Goal: Navigation & Orientation: Find specific page/section

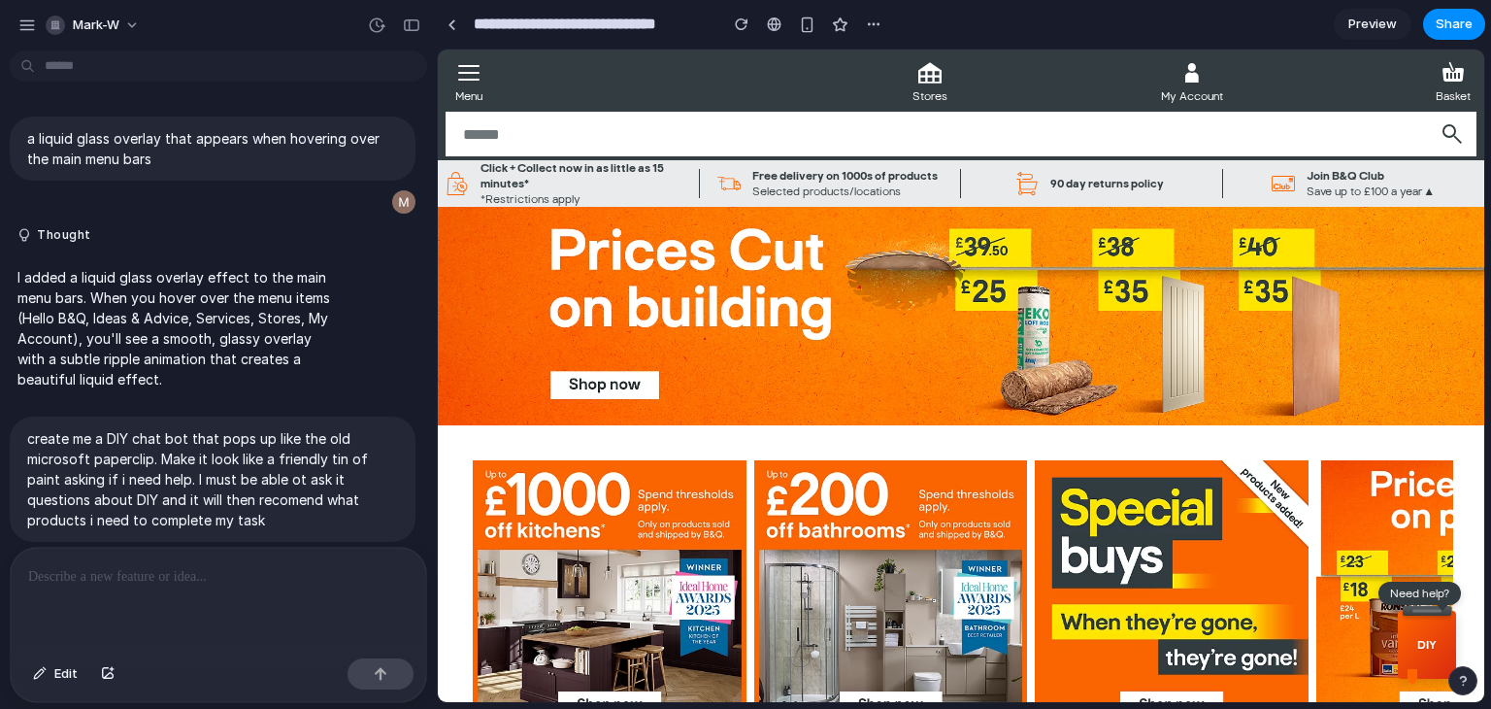
scroll to position [480, 0]
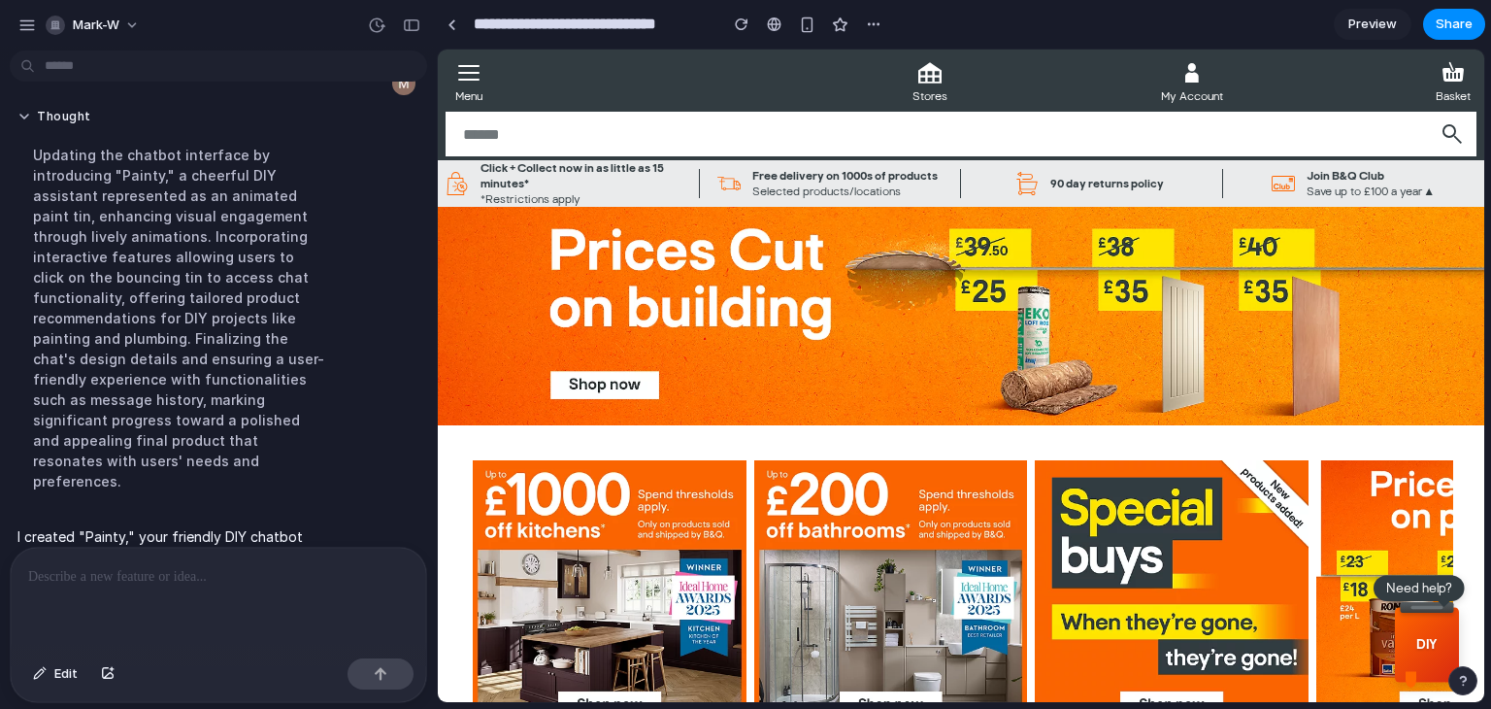
click at [1417, 631] on div "DIY" at bounding box center [1427, 645] width 58 height 68
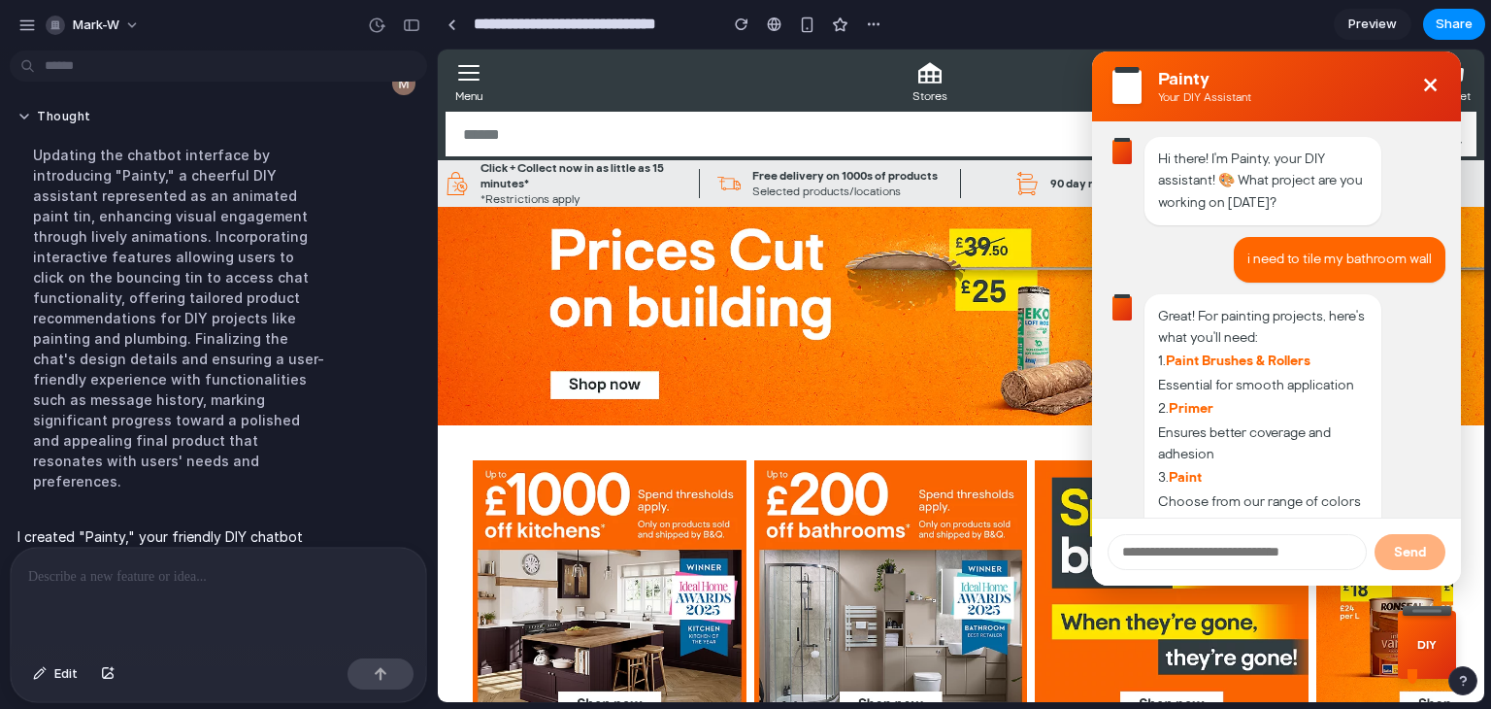
click at [1423, 85] on button "×" at bounding box center [1430, 86] width 37 height 37
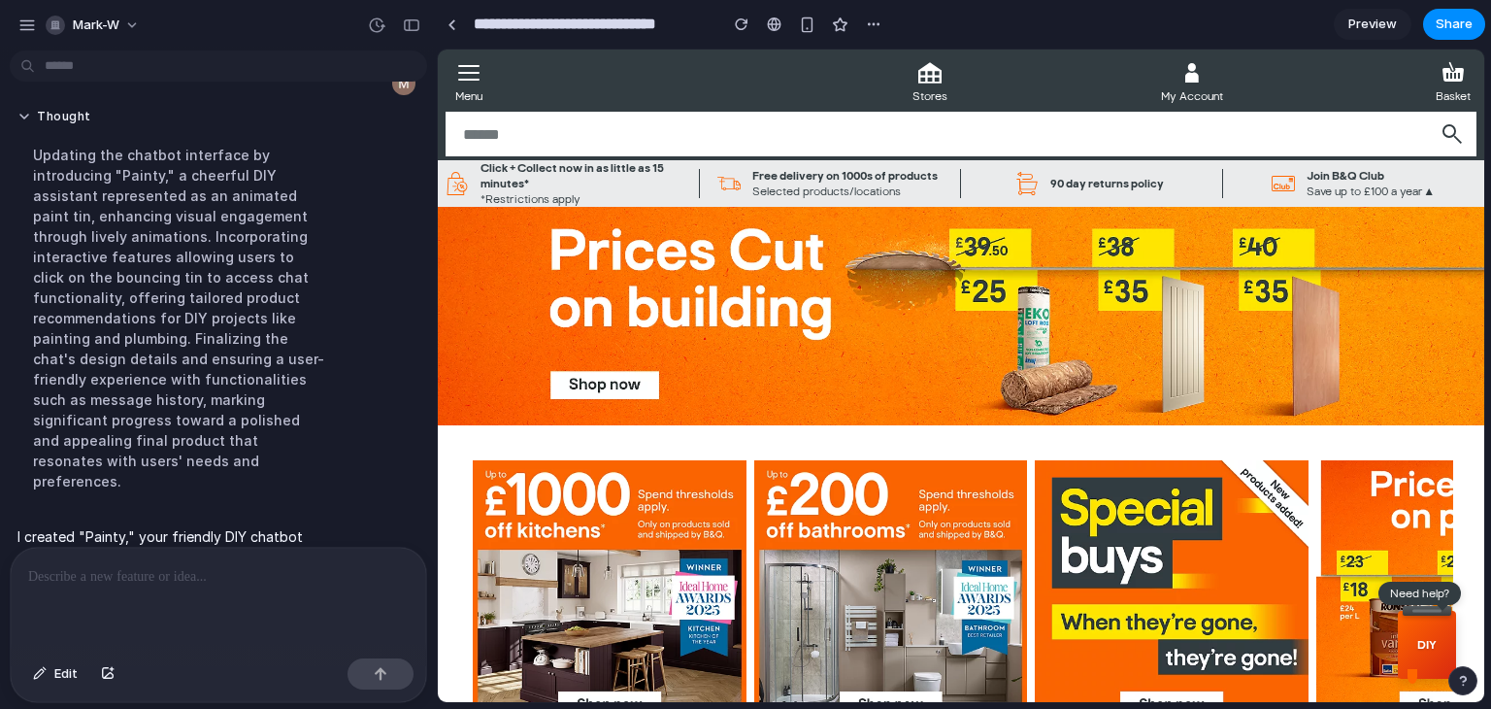
click at [198, 571] on p at bounding box center [218, 576] width 381 height 23
click at [1197, 76] on div "My Account" at bounding box center [1192, 80] width 62 height 47
click at [426, 34] on div at bounding box center [394, 25] width 66 height 31
click at [452, 24] on div at bounding box center [452, 24] width 9 height 11
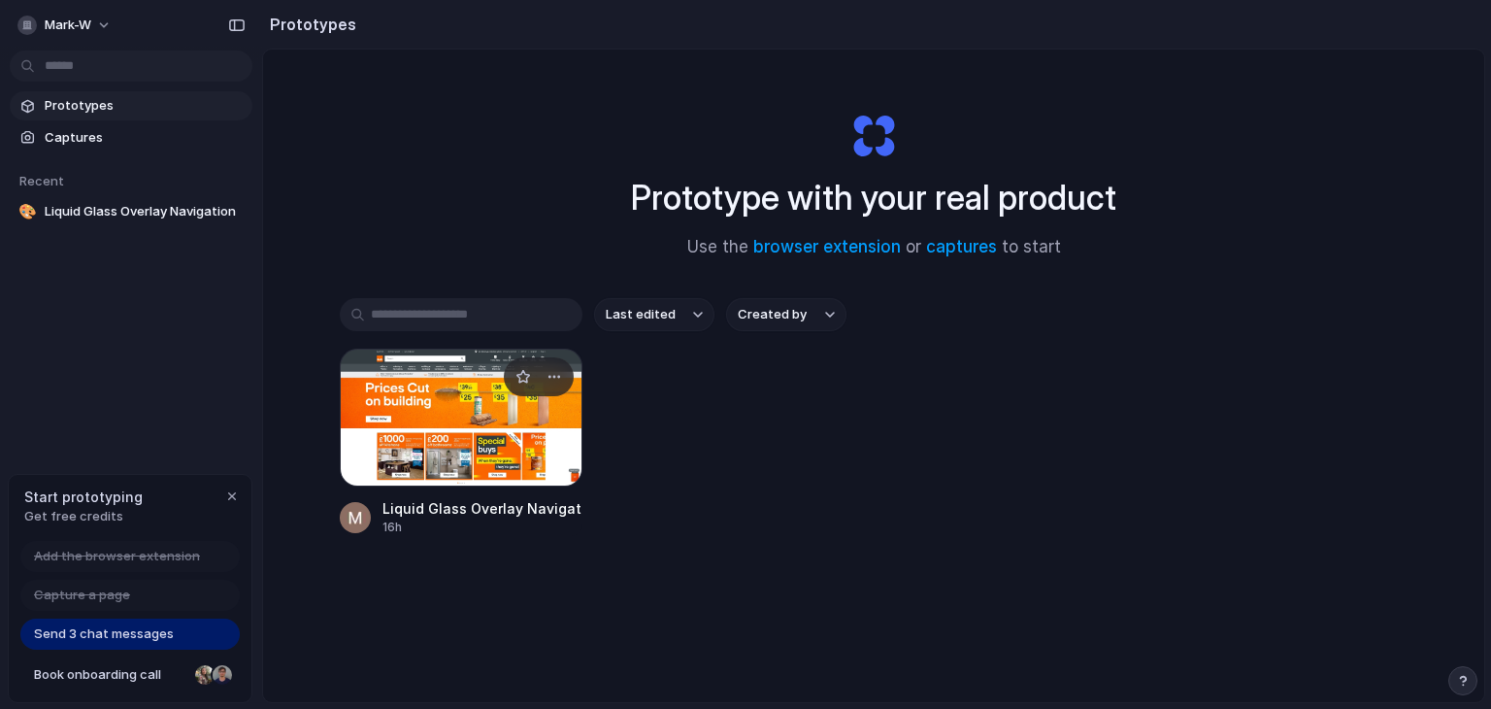
click at [438, 443] on div at bounding box center [461, 418] width 243 height 138
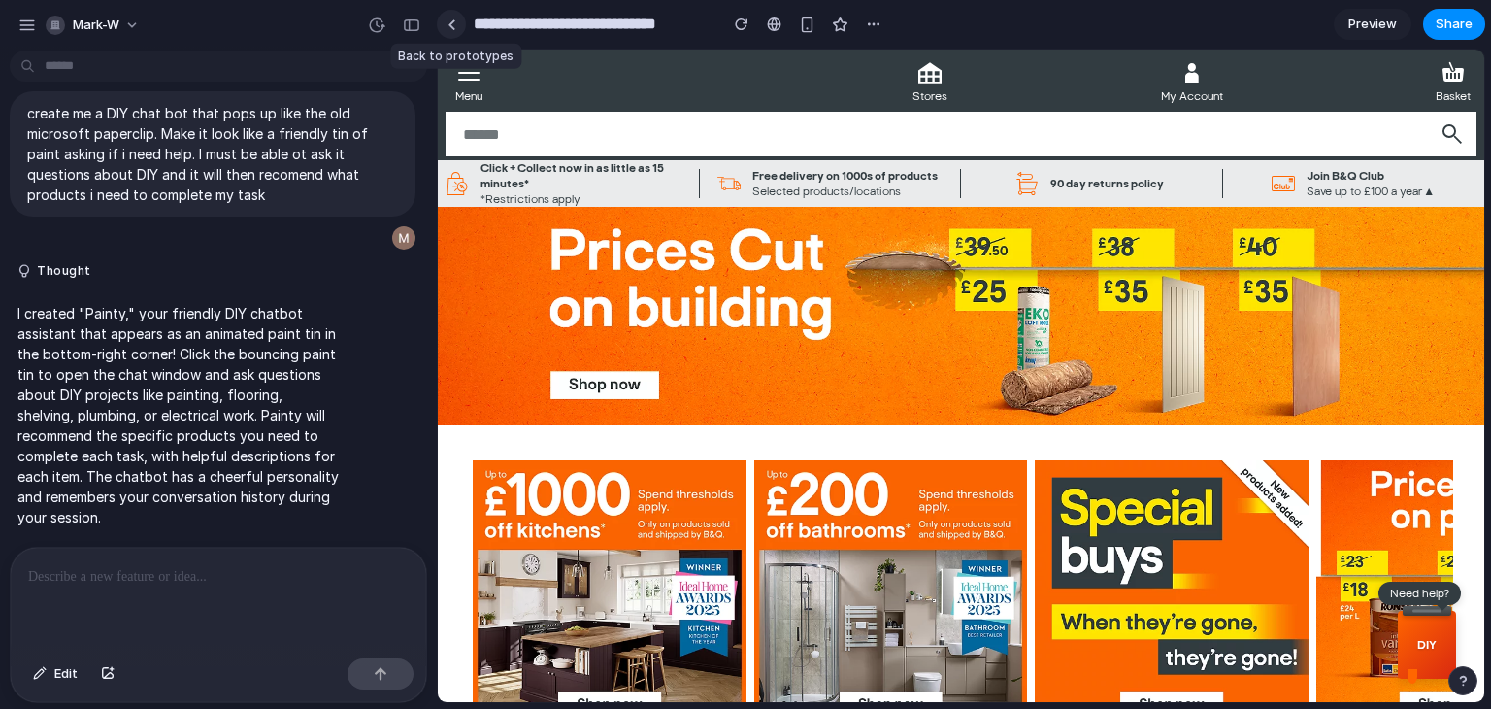
click at [456, 24] on link at bounding box center [451, 24] width 29 height 29
